Goal: Information Seeking & Learning: Learn about a topic

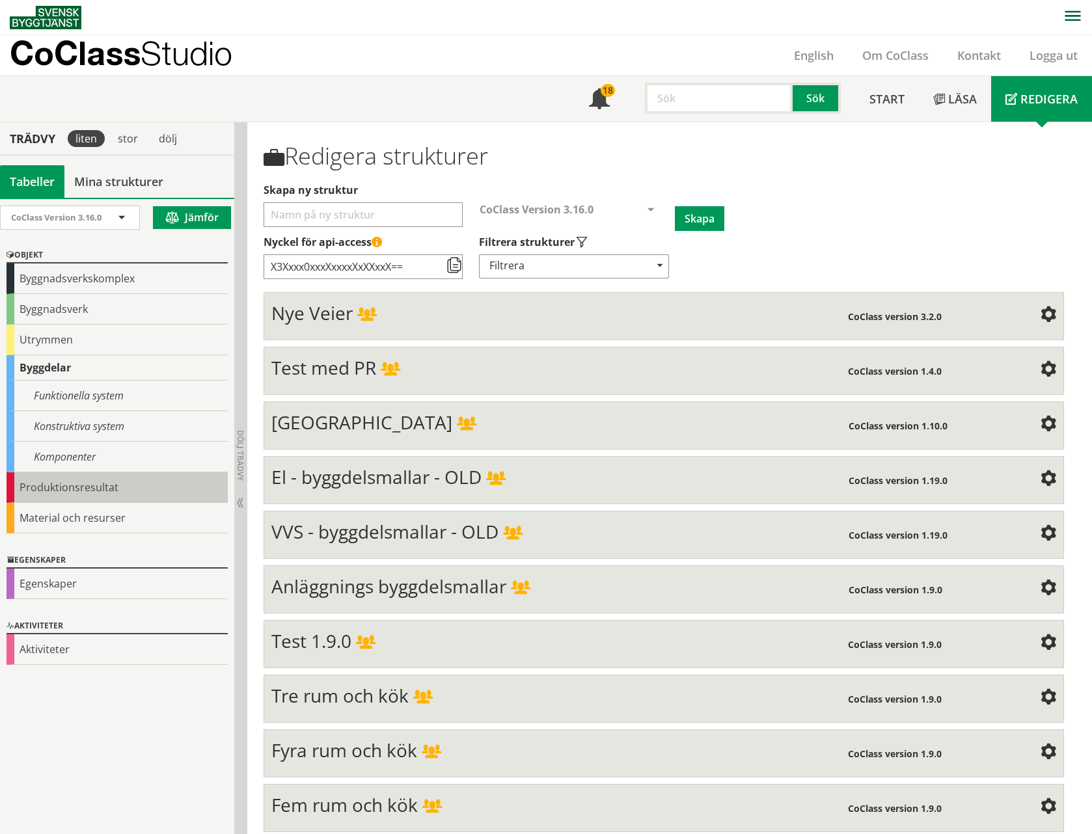
click at [83, 486] on div "Produktionsresultat" at bounding box center [117, 488] width 221 height 31
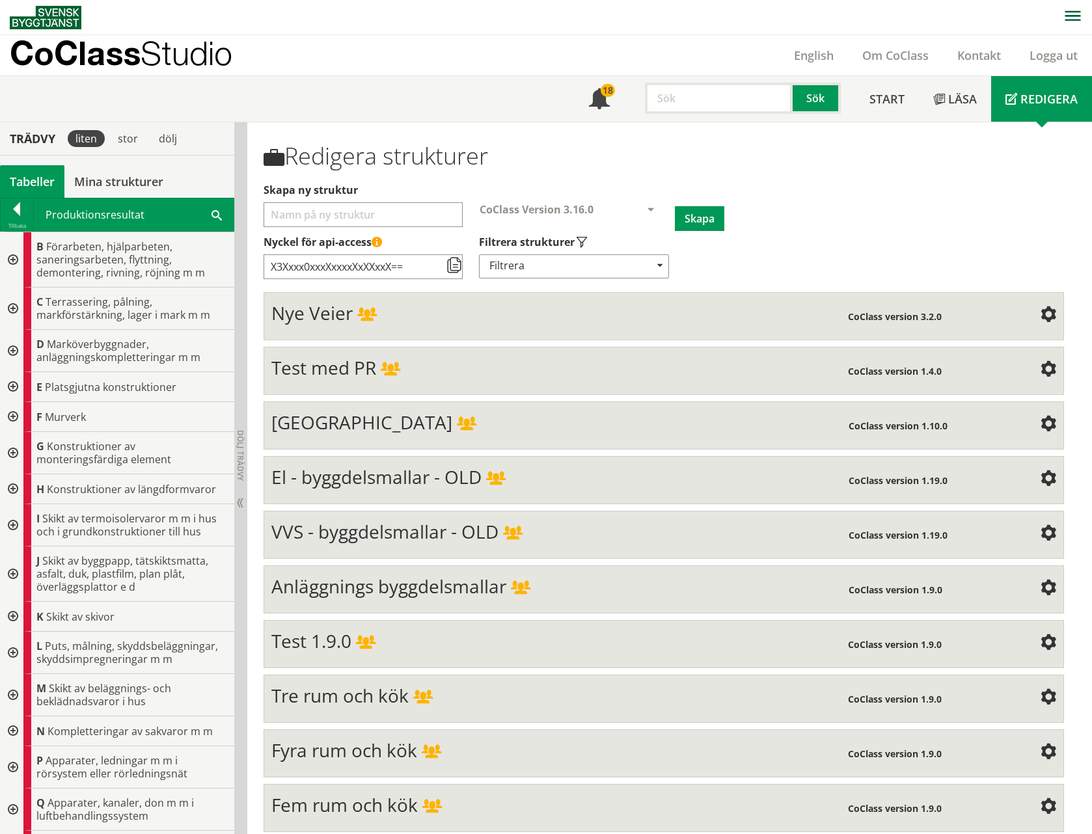
click at [15, 616] on div at bounding box center [11, 617] width 23 height 30
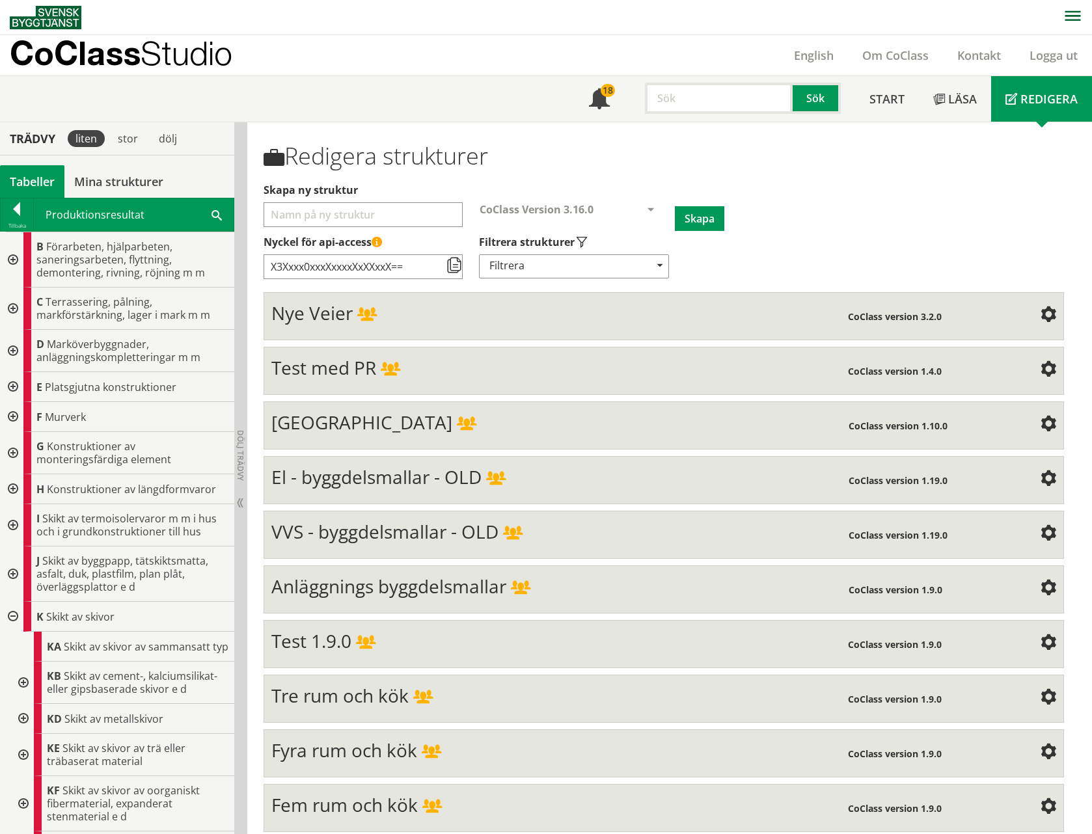
click at [23, 754] on div at bounding box center [21, 755] width 23 height 42
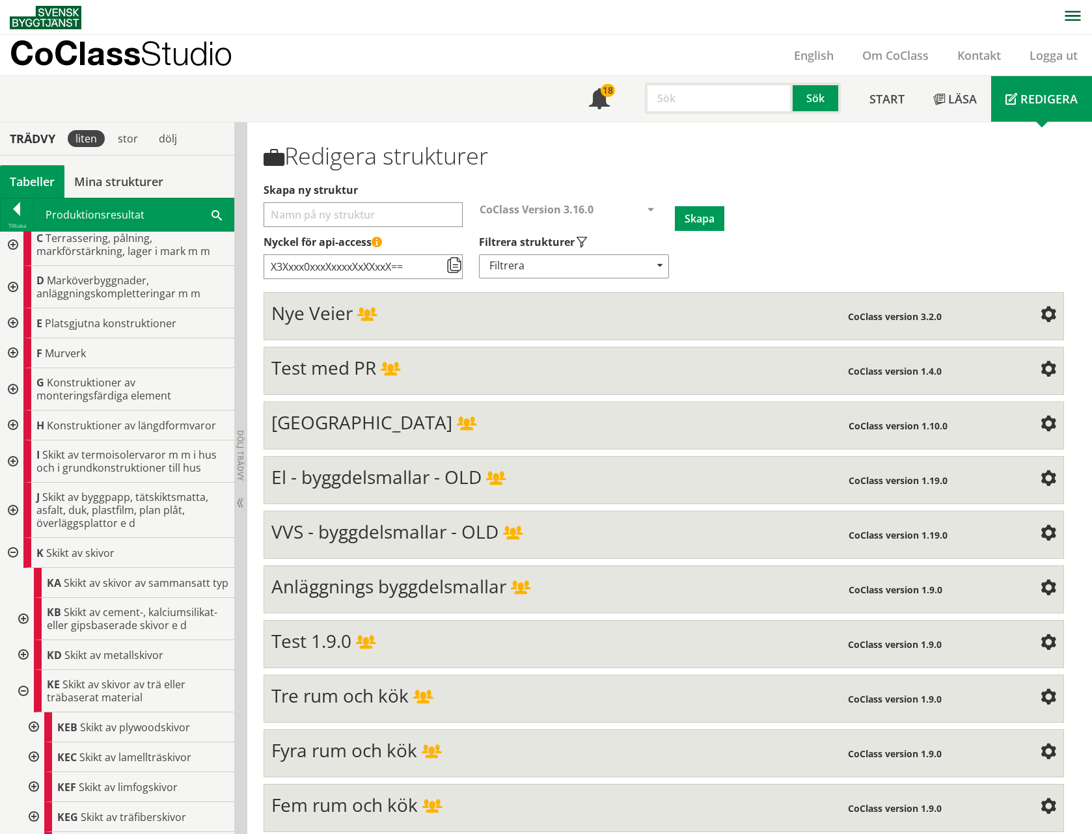
scroll to position [180, 0]
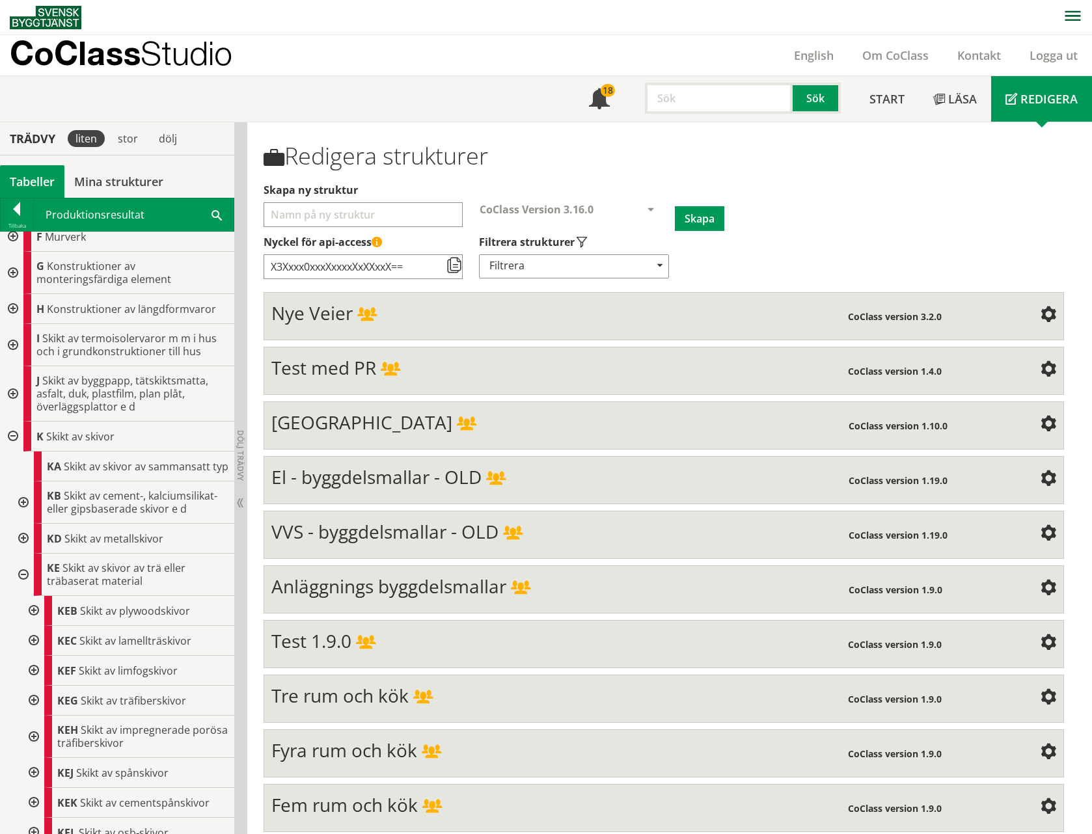
click at [34, 610] on div at bounding box center [32, 611] width 23 height 30
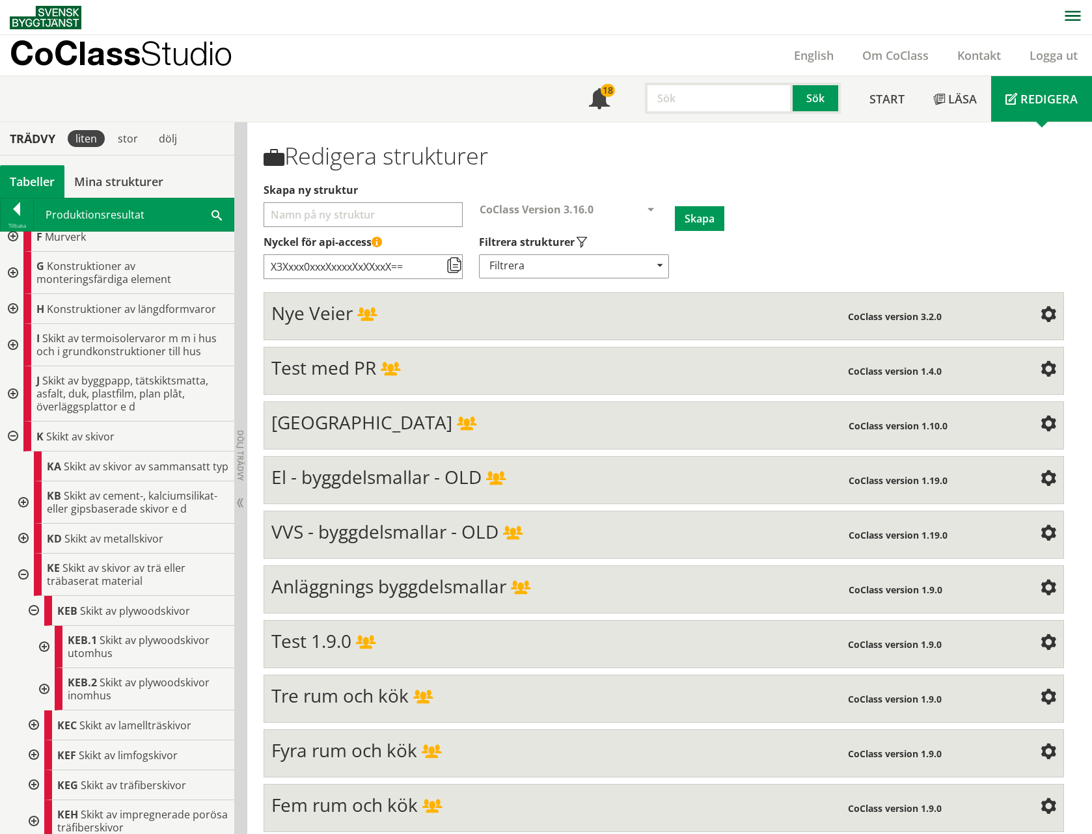
click at [46, 687] on div at bounding box center [42, 689] width 23 height 42
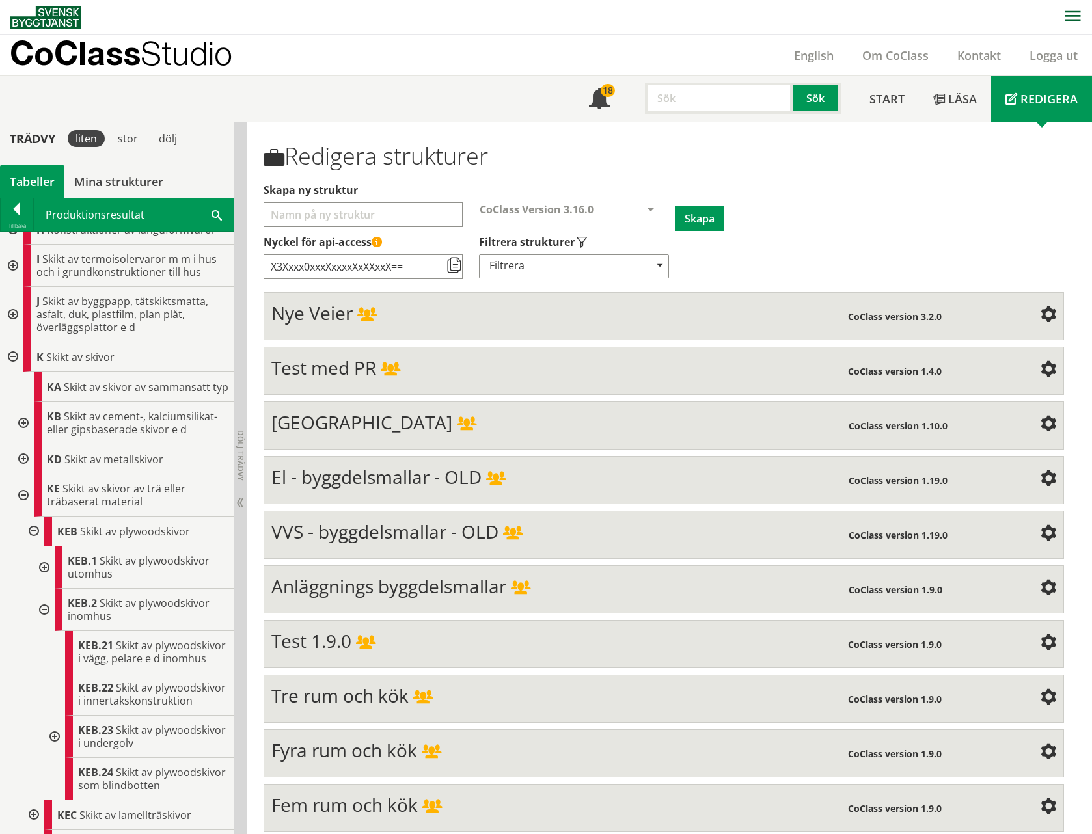
scroll to position [269, 0]
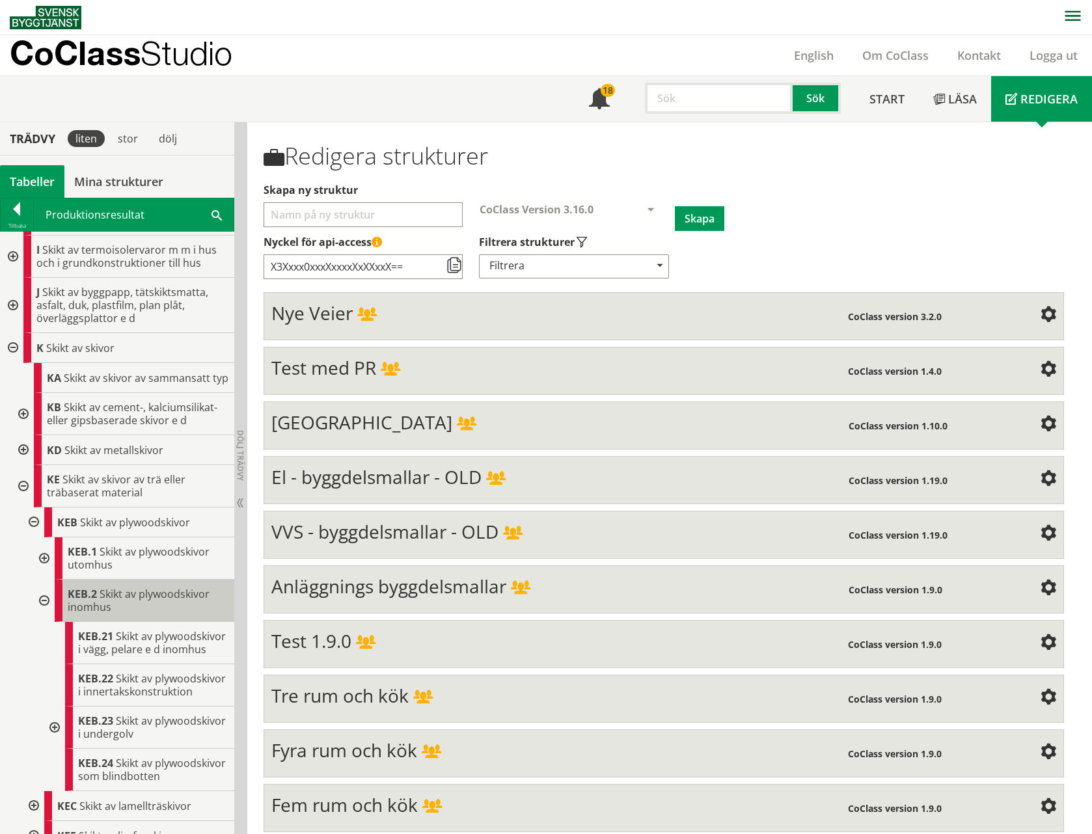
click at [121, 596] on span "Skikt av plywoodskivor inomhus" at bounding box center [139, 600] width 142 height 27
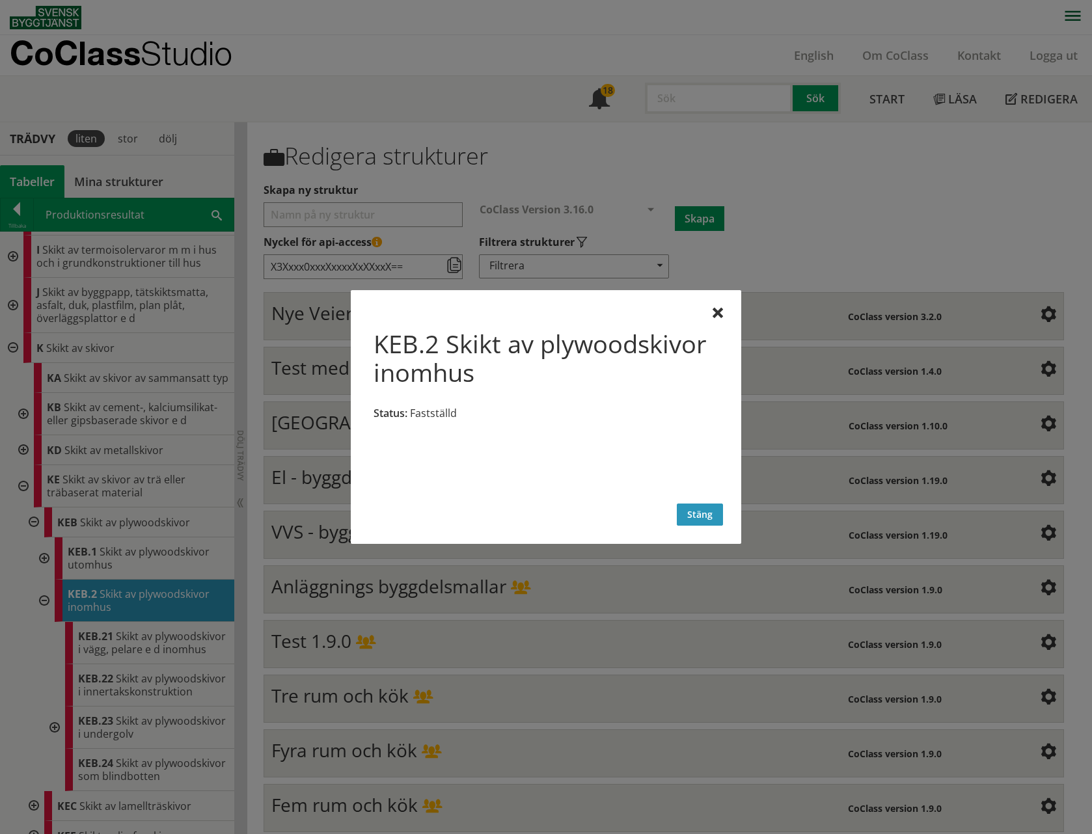
click at [694, 515] on button "Stäng" at bounding box center [700, 515] width 46 height 22
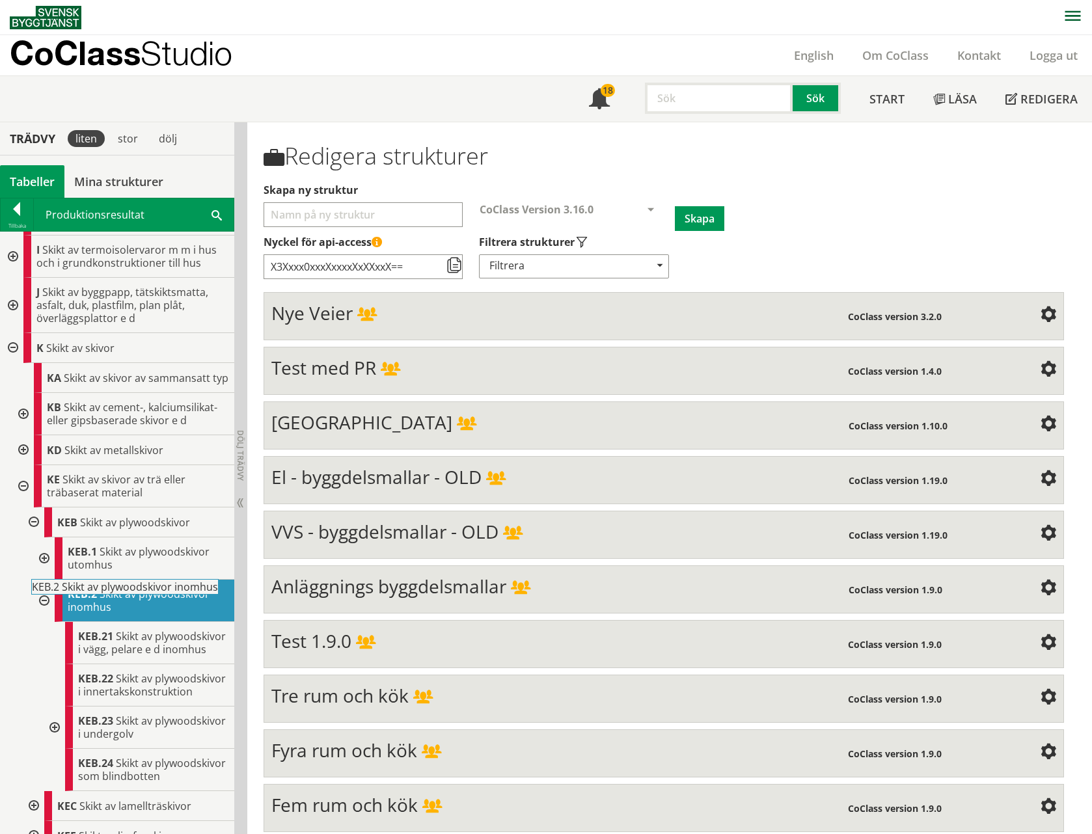
click at [122, 594] on body "AMA AMA Beskrivningsverktyg AMA Funktion BSAB Bygginfo Byggjura Byggkatalogen […" at bounding box center [546, 417] width 1092 height 834
click at [90, 596] on span "KEB.2" at bounding box center [82, 594] width 29 height 14
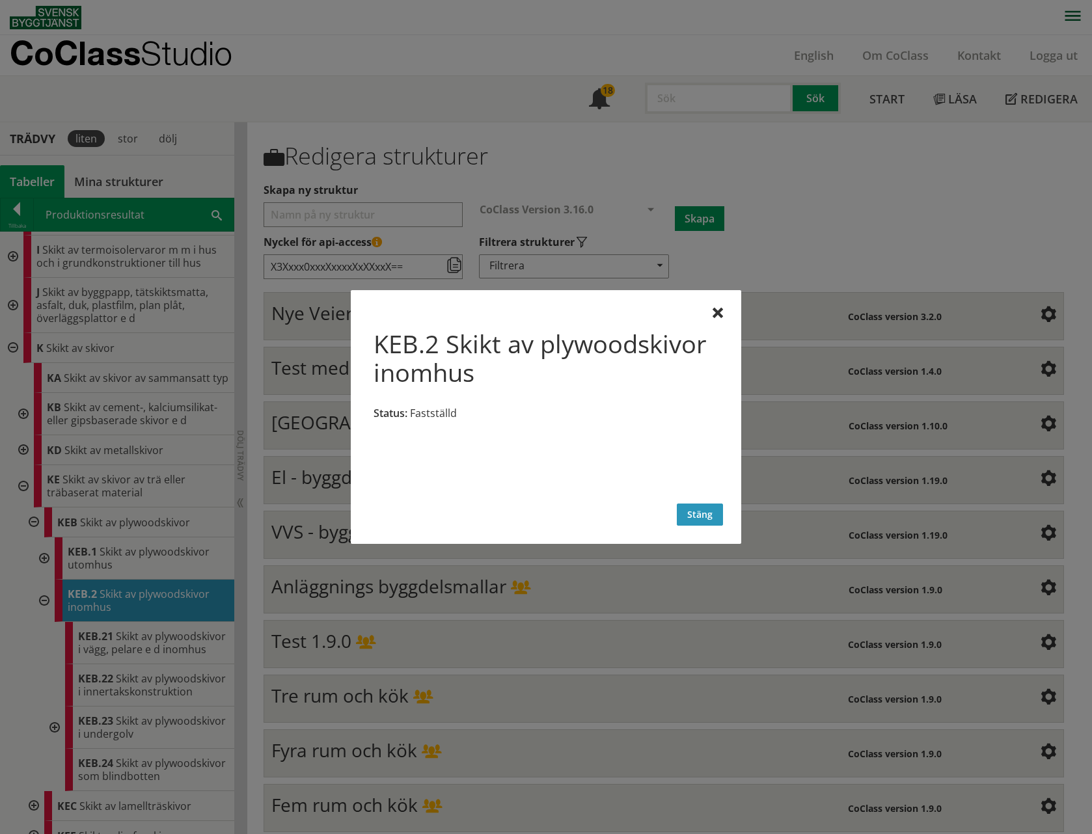
click at [697, 519] on button "Stäng" at bounding box center [700, 515] width 46 height 22
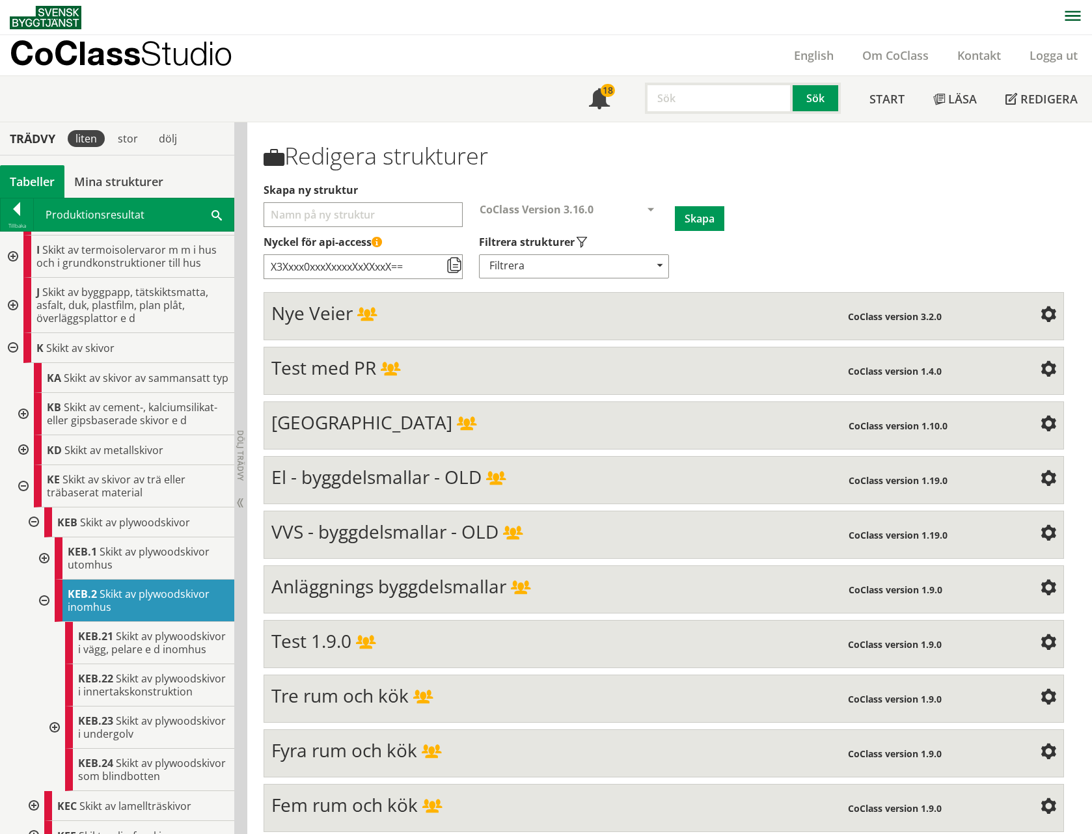
click at [107, 61] on p "CoClass Studio" at bounding box center [121, 53] width 223 height 15
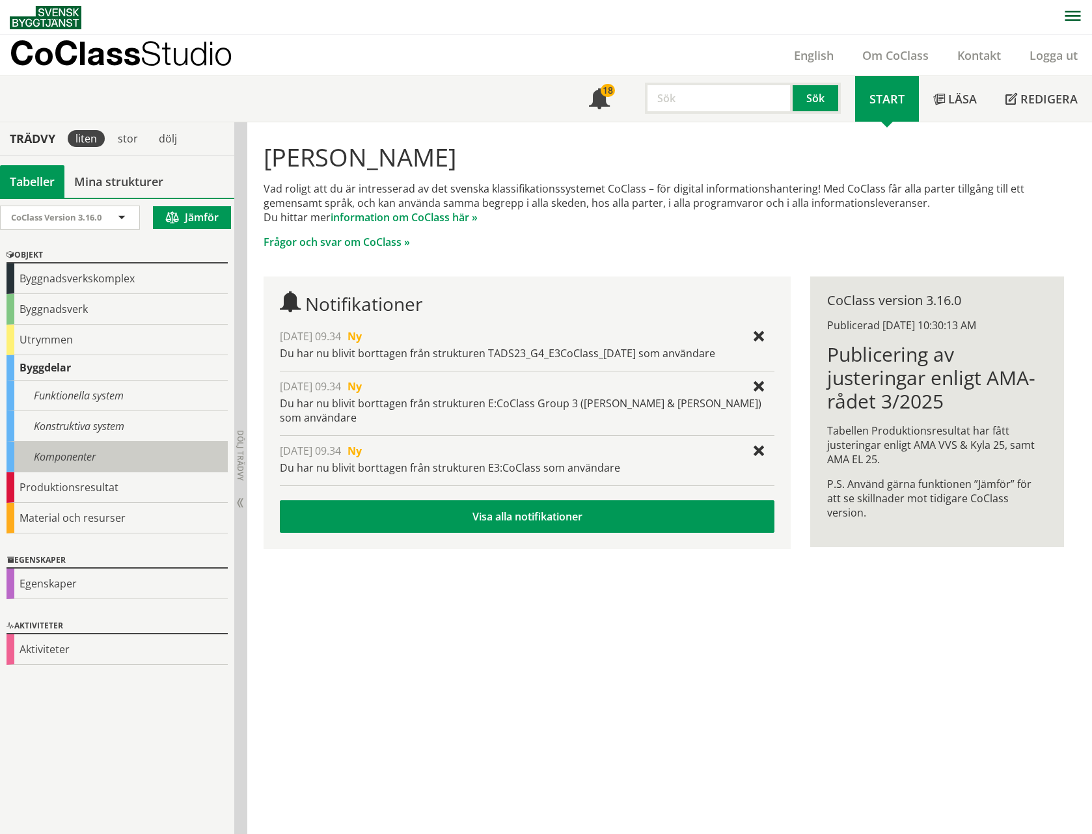
click at [93, 450] on div "Komponenter" at bounding box center [117, 457] width 221 height 31
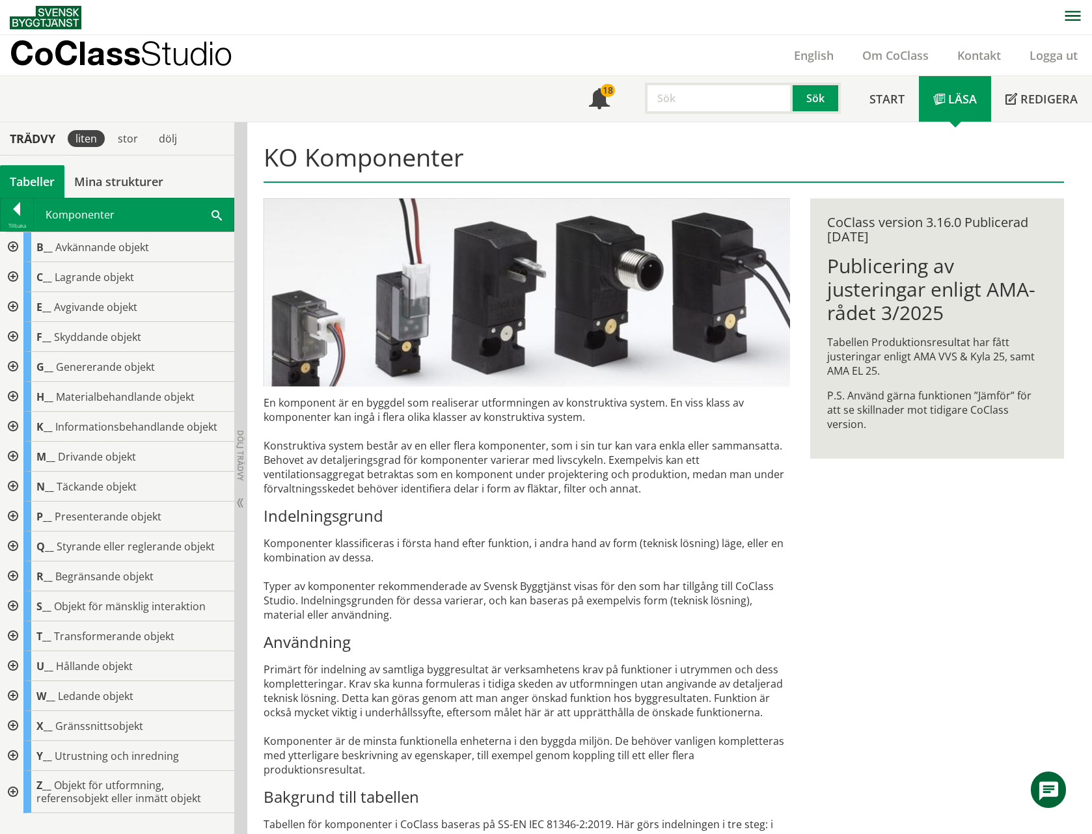
click at [13, 485] on div at bounding box center [11, 487] width 23 height 30
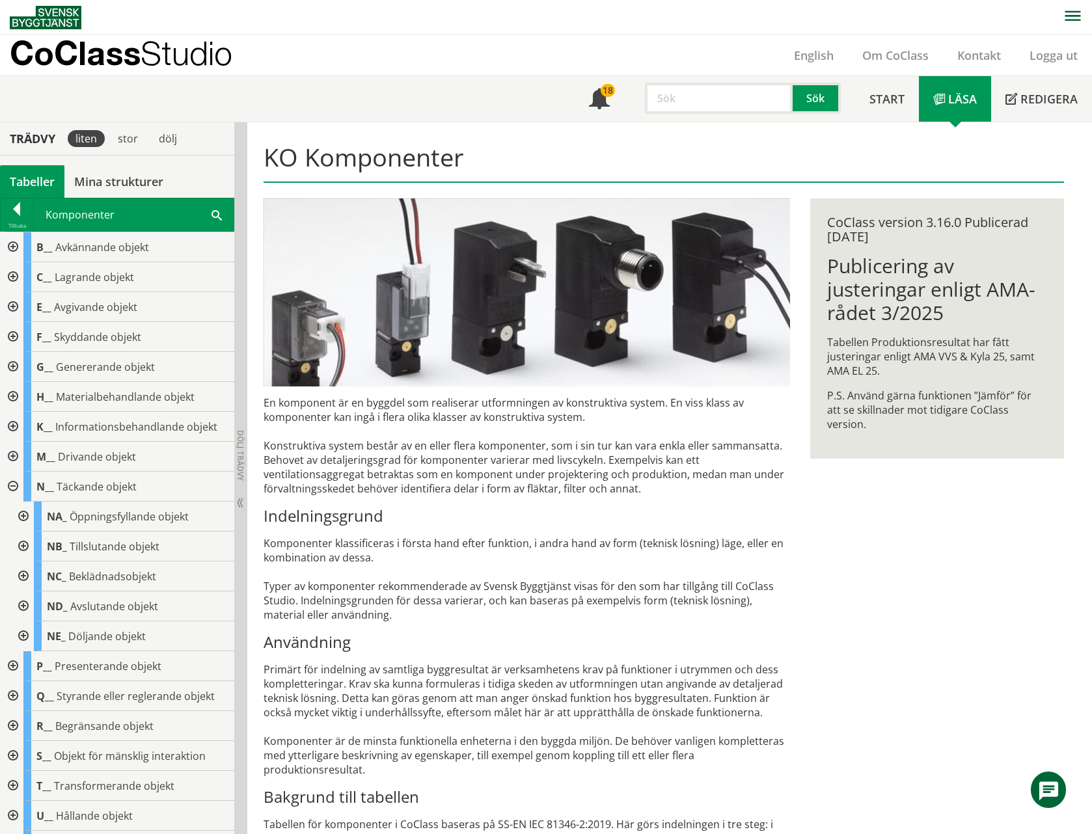
click at [25, 575] on div at bounding box center [21, 577] width 23 height 30
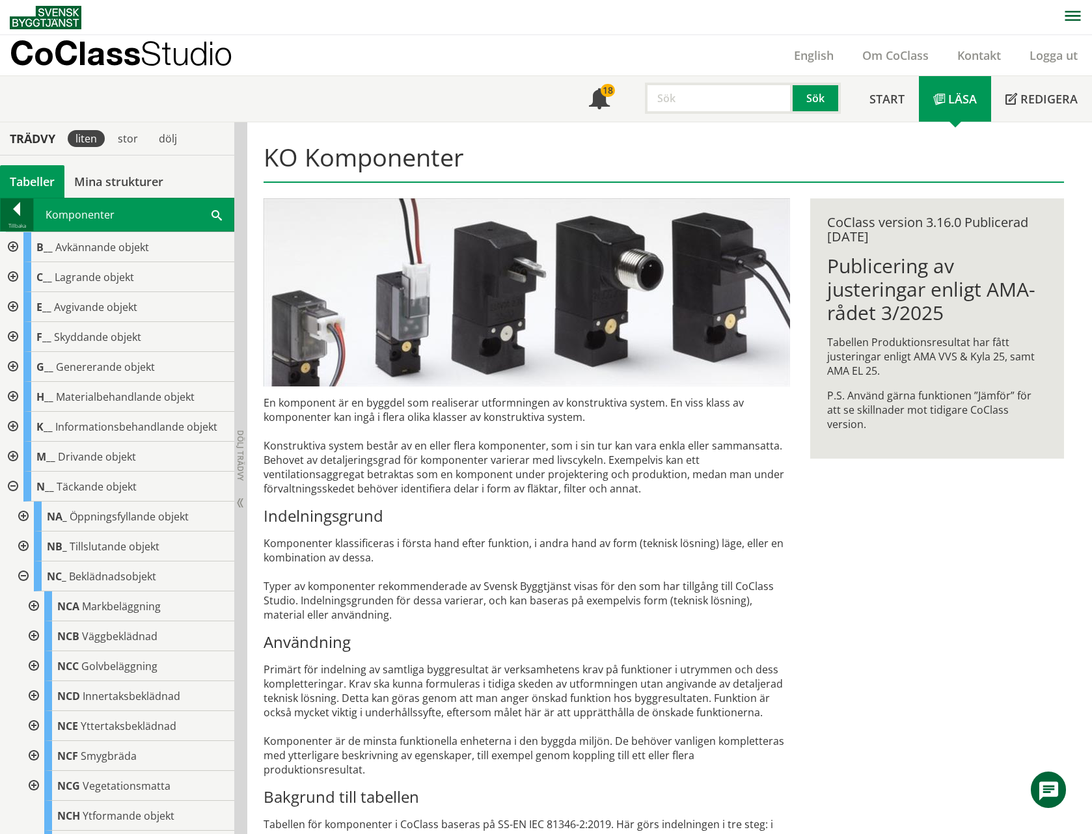
click at [18, 209] on div at bounding box center [17, 211] width 33 height 18
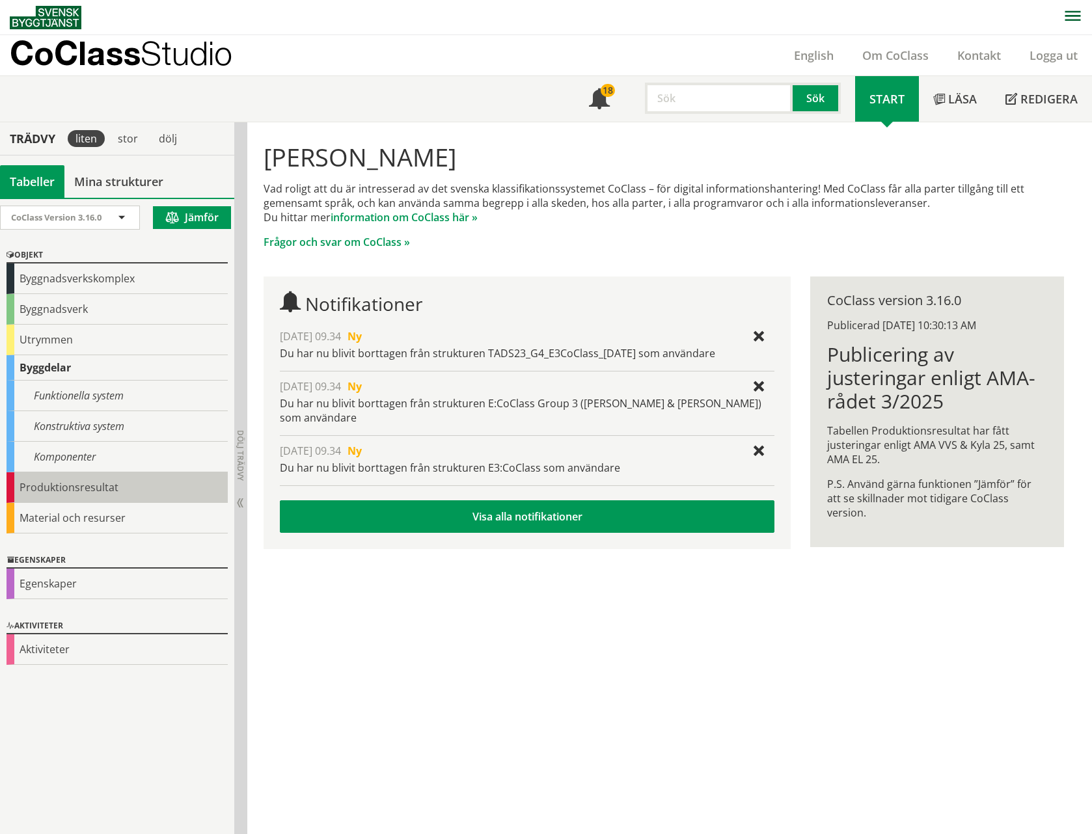
click at [51, 486] on div "Produktionsresultat" at bounding box center [117, 488] width 221 height 31
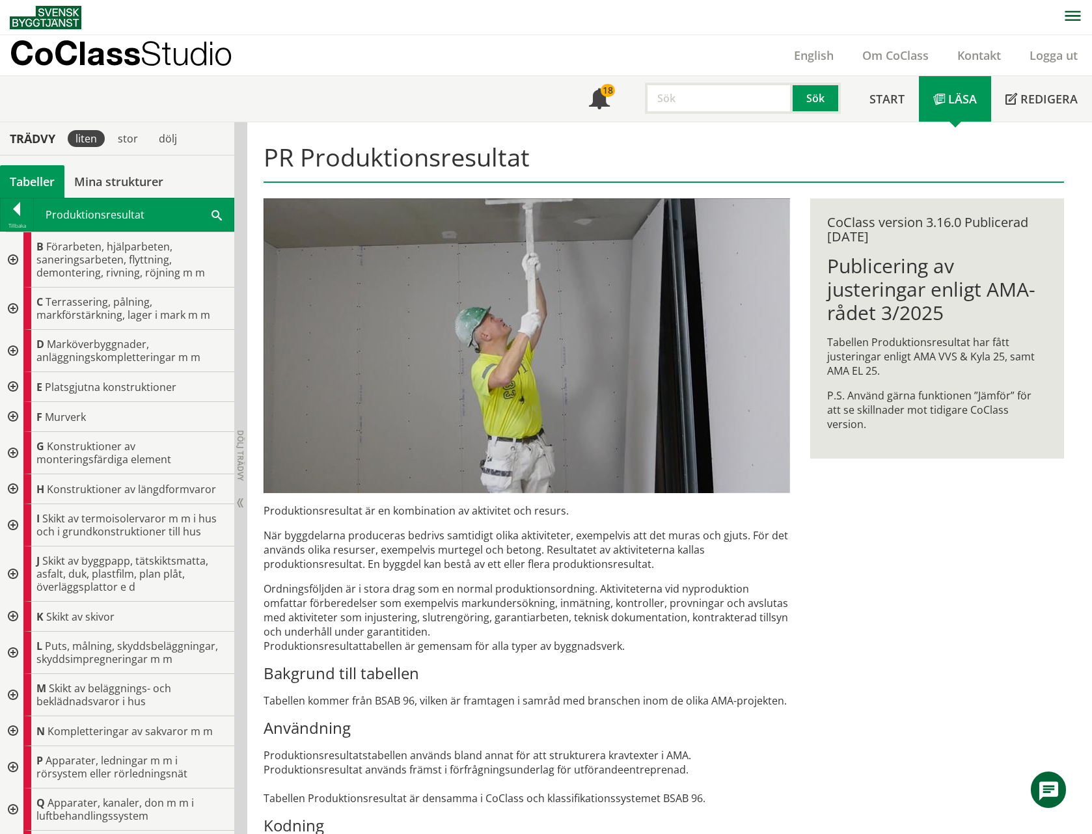
click at [15, 616] on div at bounding box center [11, 617] width 23 height 30
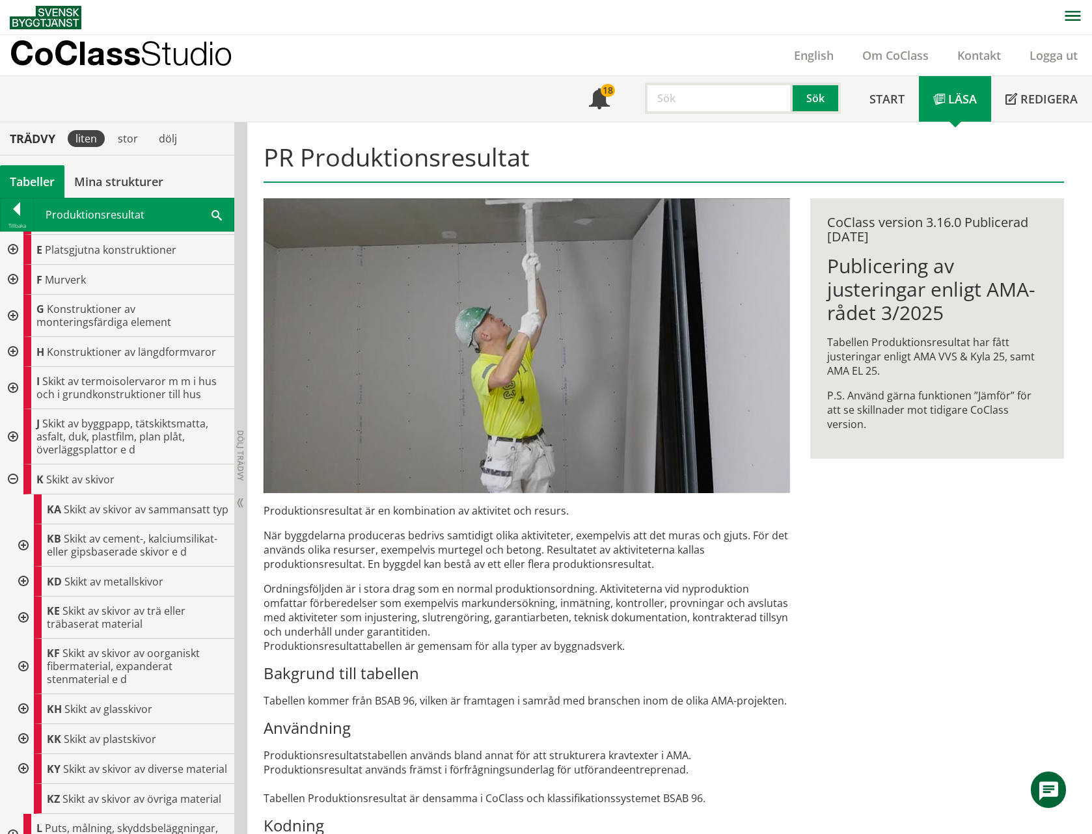
scroll to position [146, 0]
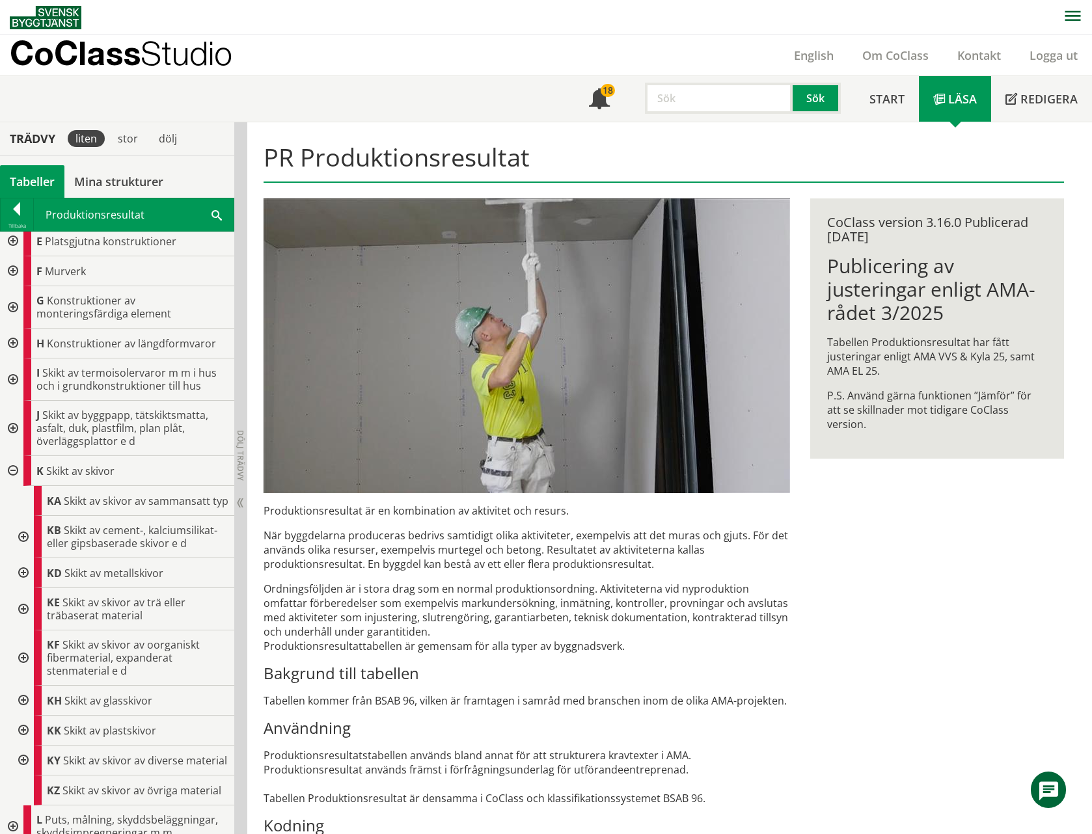
click at [25, 609] on div at bounding box center [21, 609] width 23 height 42
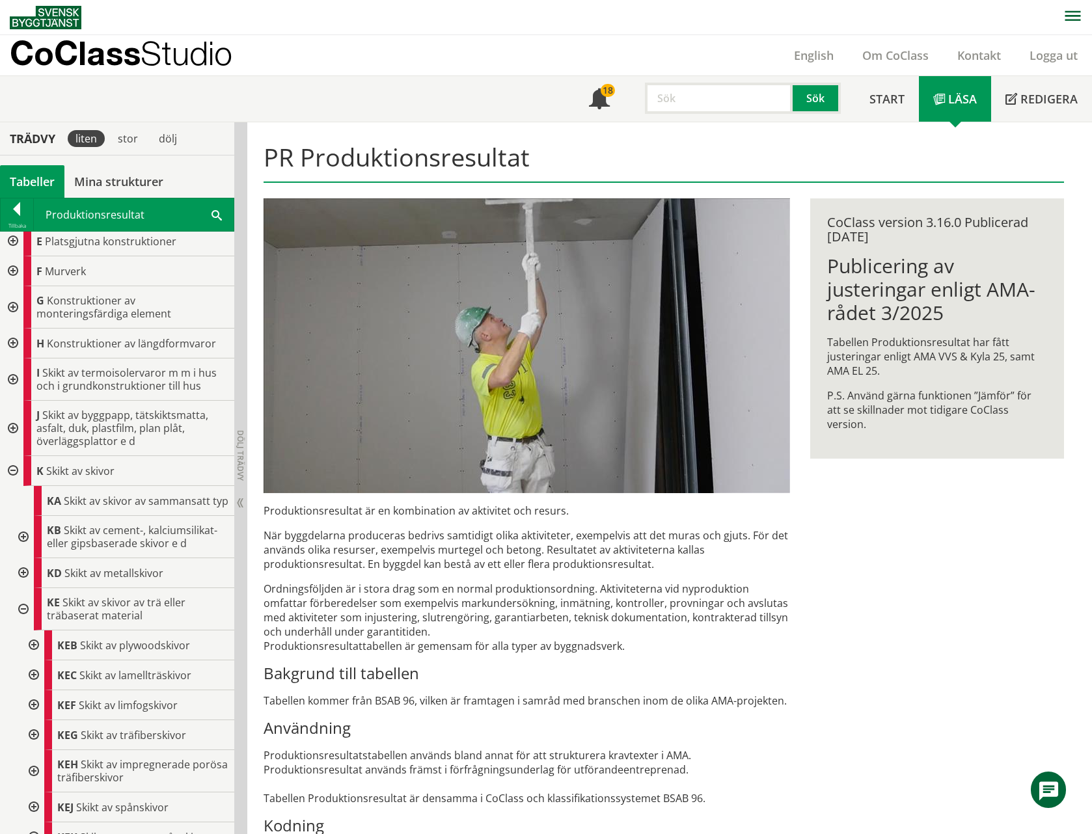
click at [34, 647] on div at bounding box center [32, 646] width 23 height 30
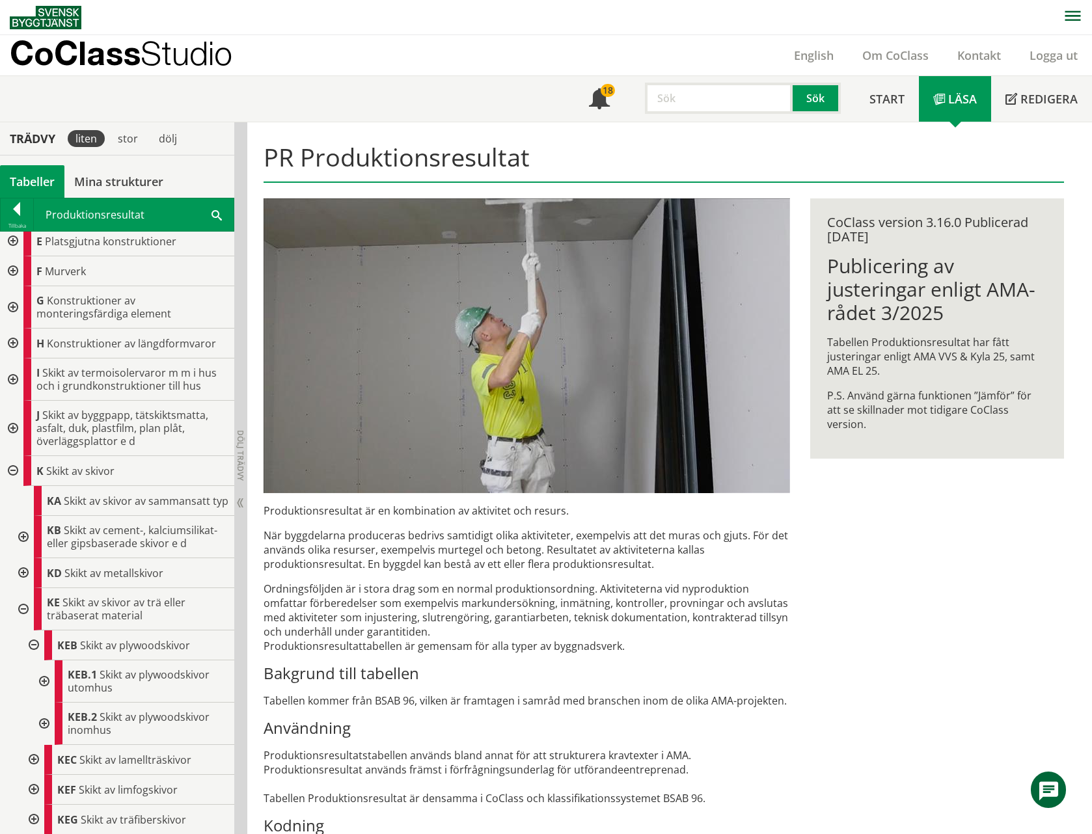
click at [44, 723] on div at bounding box center [42, 724] width 23 height 42
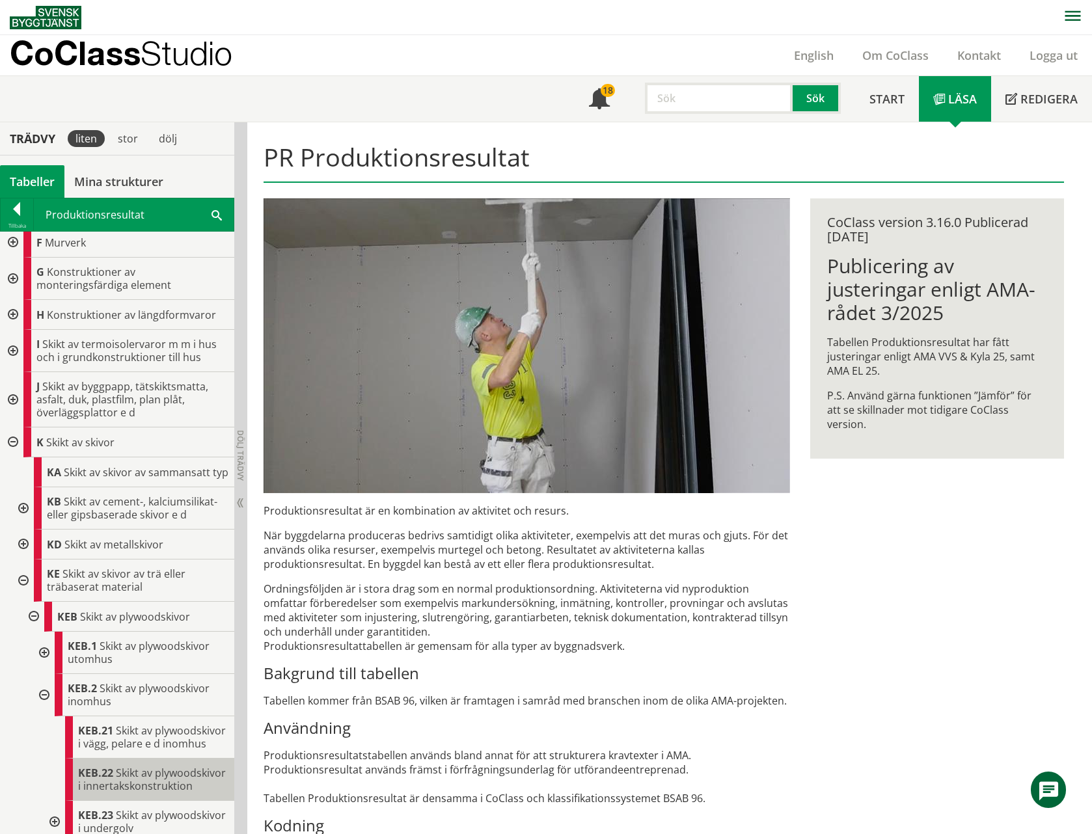
scroll to position [291, 0]
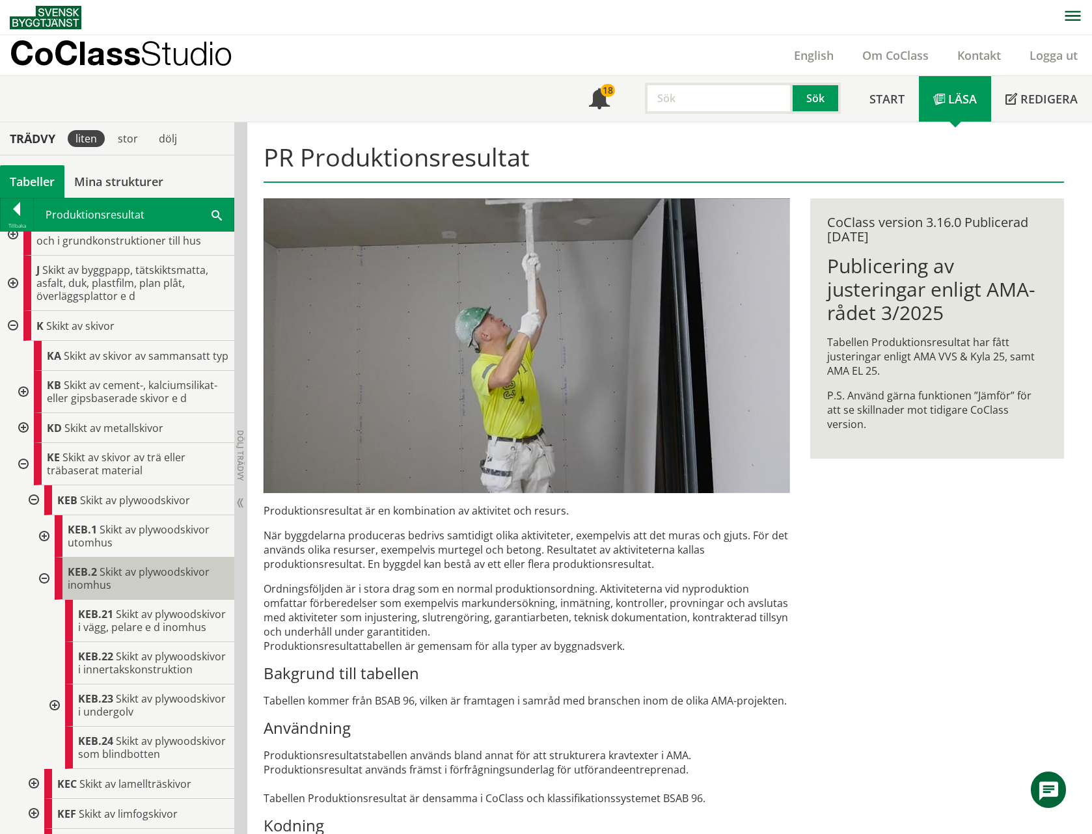
click at [114, 571] on span "Skikt av plywoodskivor inomhus" at bounding box center [139, 578] width 142 height 27
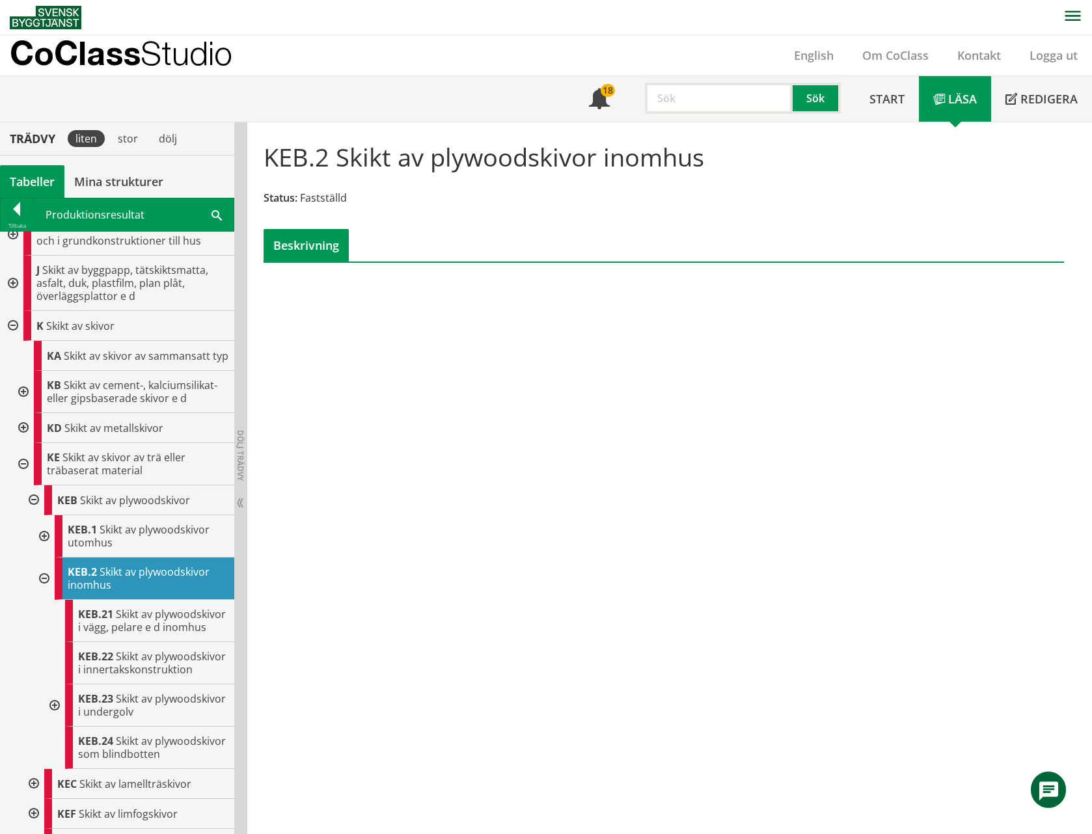
click at [329, 461] on div "KEB.2 Skikt av plywoodskivor inomhus Status: Fastställd Beskrivning Kontakta os…" at bounding box center [669, 478] width 845 height 713
